Goal: Transaction & Acquisition: Purchase product/service

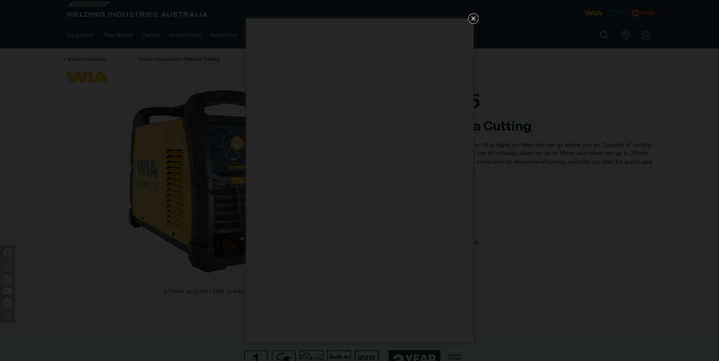
click at [477, 17] on icon "Get 5 WIA Welding Guides Free!" at bounding box center [473, 18] width 9 height 9
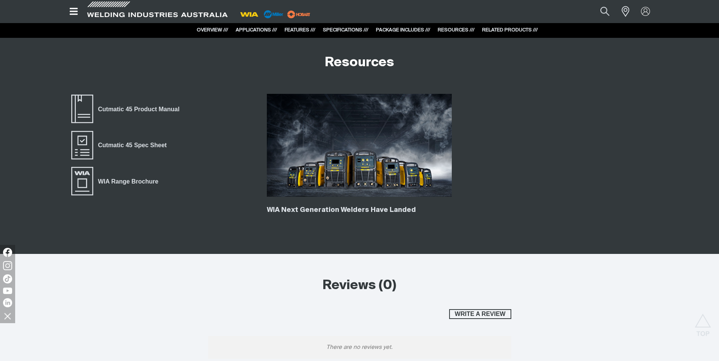
scroll to position [2500, 0]
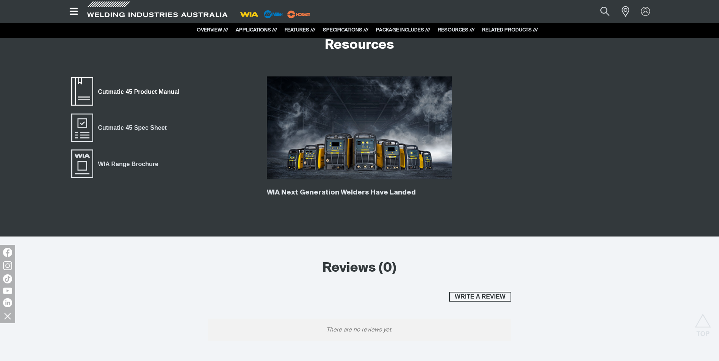
click at [115, 91] on span "Cutmatic 45 Product Manual" at bounding box center [138, 92] width 91 height 10
drag, startPoint x: 162, startPoint y: 77, endPoint x: 144, endPoint y: 91, distance: 22.4
click at [144, 90] on div "Cutmatic 45 Product Manual Cutmatic 45 Spec Sheet WIA Range Brochure WIA Next G…" at bounding box center [359, 153] width 606 height 168
drag, startPoint x: 144, startPoint y: 91, endPoint x: 135, endPoint y: 105, distance: 17.0
click at [135, 105] on link "Cutmatic 45 Product Manual" at bounding box center [127, 92] width 114 height 30
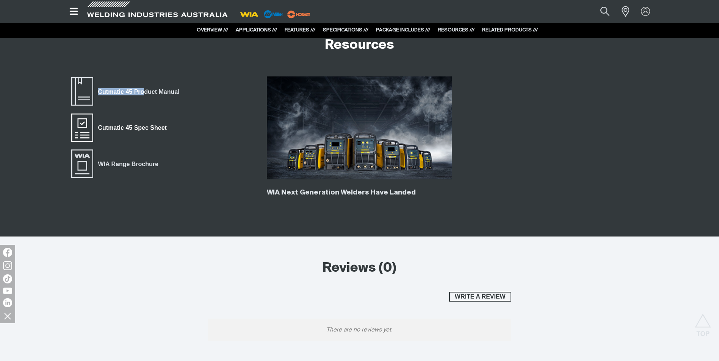
click at [132, 128] on span "Cutmatic 45 Spec Sheet" at bounding box center [132, 128] width 78 height 10
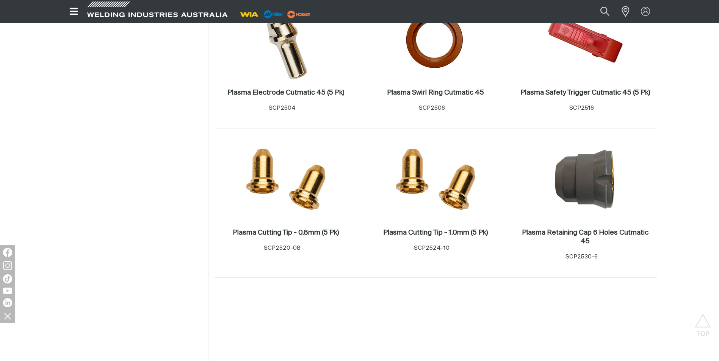
scroll to position [303, 0]
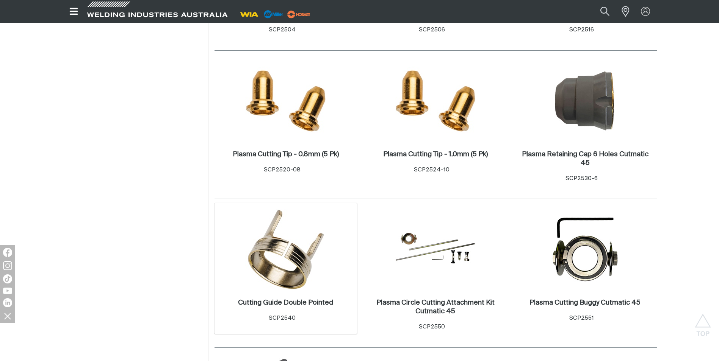
scroll to position [379, 0]
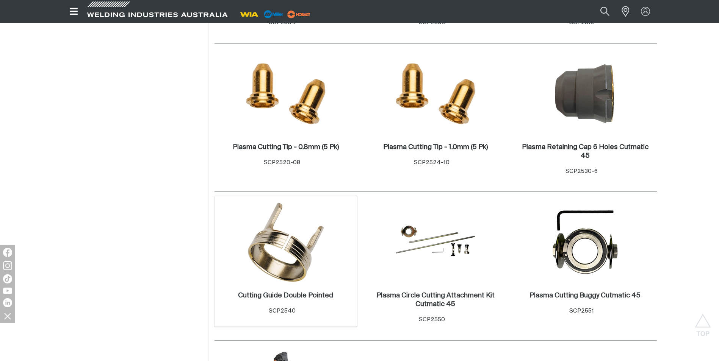
click at [280, 235] on img at bounding box center [285, 242] width 81 height 81
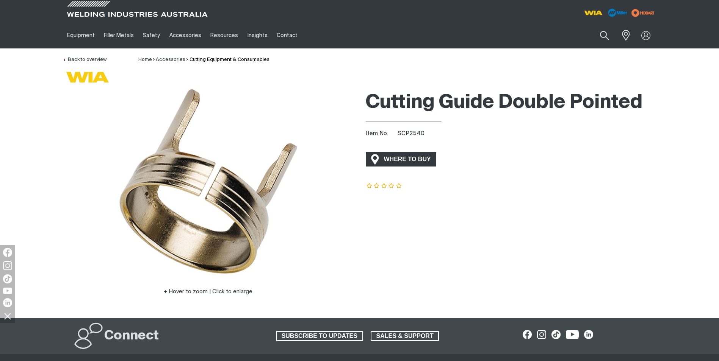
click at [404, 156] on span "WHERE TO BUY" at bounding box center [407, 159] width 57 height 12
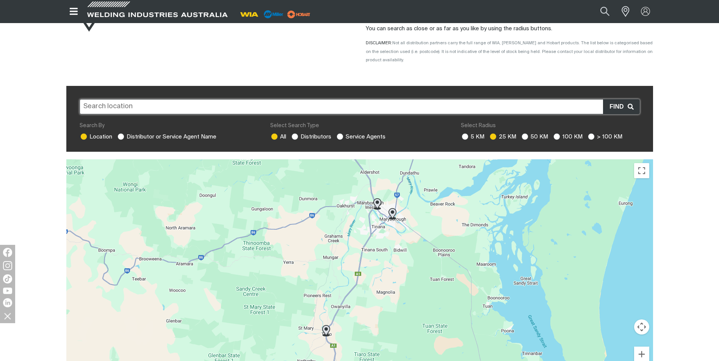
scroll to position [114, 0]
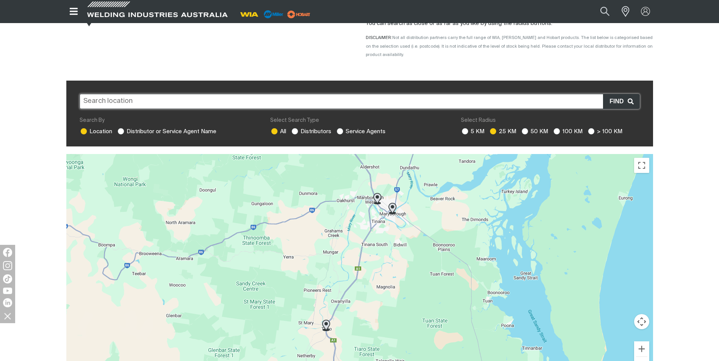
click at [98, 94] on input "text" at bounding box center [360, 101] width 560 height 15
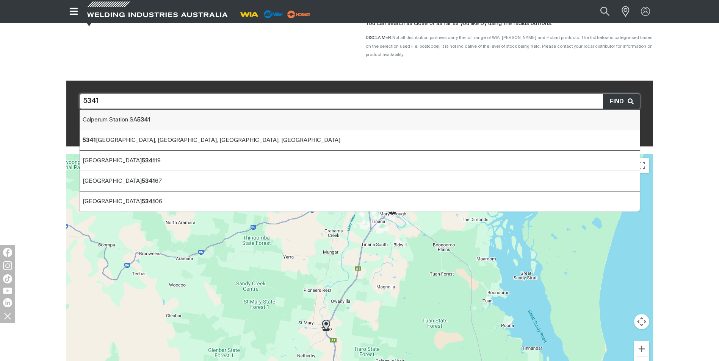
click at [142, 117] on b "5341" at bounding box center [143, 120] width 13 height 6
type input "[GEOGRAPHIC_DATA] SA 5341"
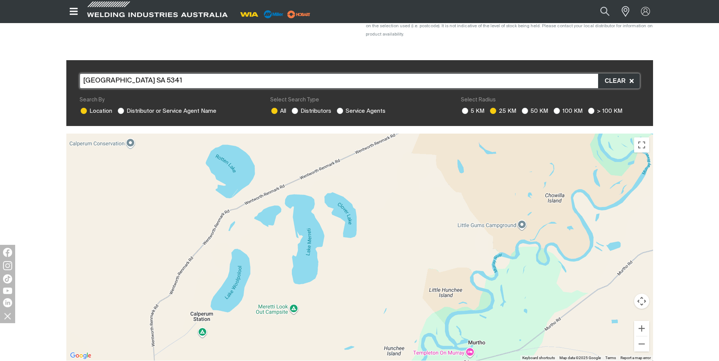
scroll to position [119, 0]
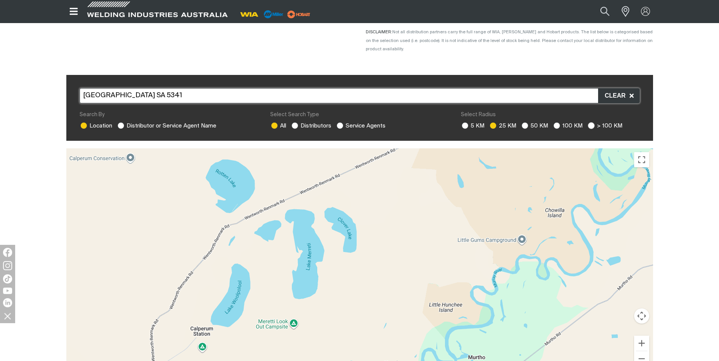
click at [587, 122] on span at bounding box center [591, 126] width 8 height 8
click at [588, 122] on input "> 100 KM" at bounding box center [590, 124] width 5 height 5
radio input "true"
click at [592, 122] on ins at bounding box center [591, 125] width 7 height 7
click at [592, 122] on input "> 100 KM" at bounding box center [590, 124] width 5 height 5
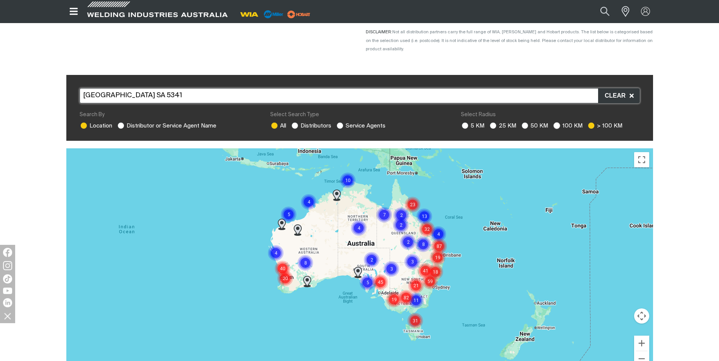
click at [555, 122] on ins at bounding box center [556, 125] width 7 height 7
click at [555, 122] on input "100 KM" at bounding box center [555, 124] width 5 height 5
radio input "true"
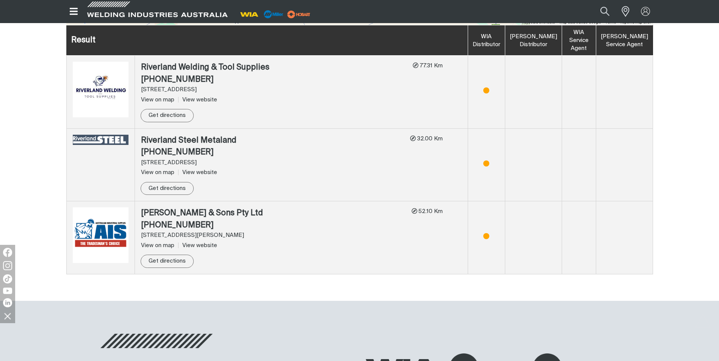
scroll to position [429, 0]
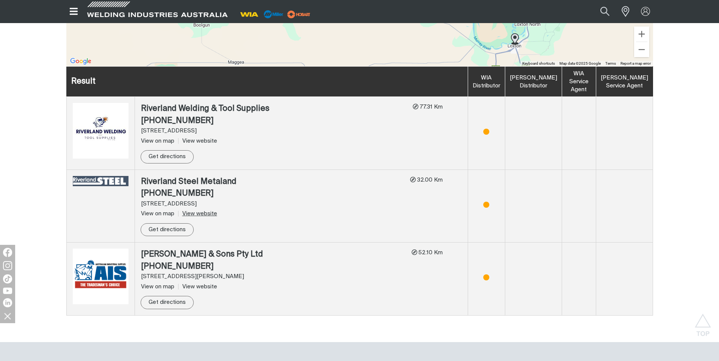
click at [194, 211] on link "View website" at bounding box center [197, 214] width 39 height 6
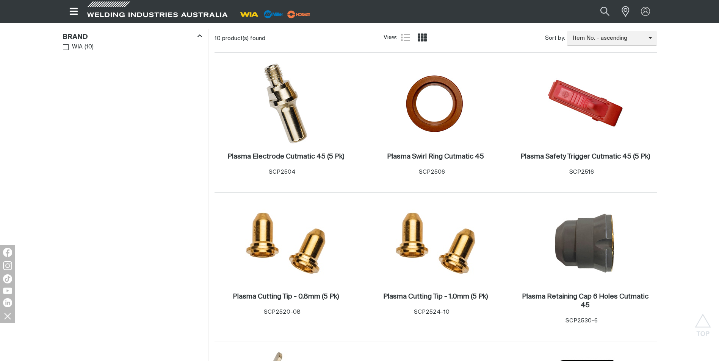
scroll to position [265, 0]
